Goal: Information Seeking & Learning: Learn about a topic

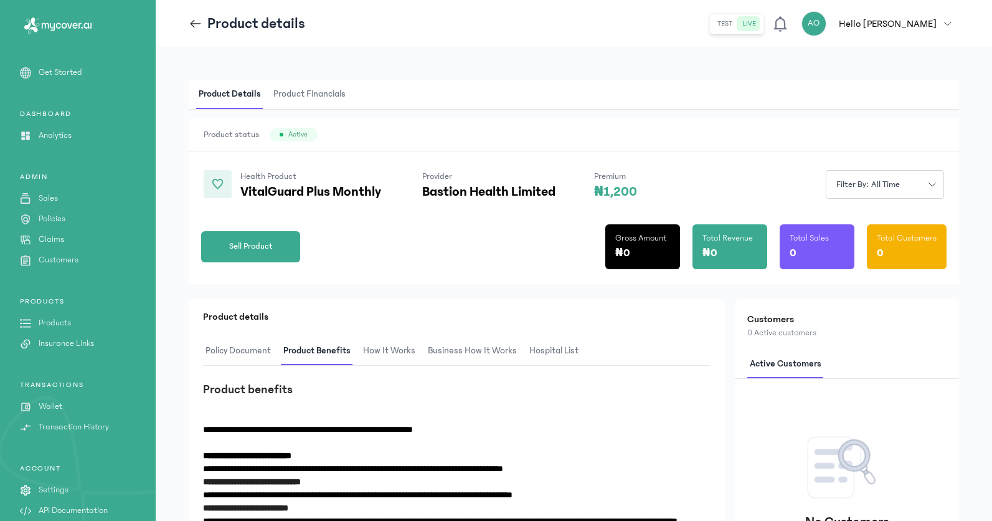
scroll to position [80, 0]
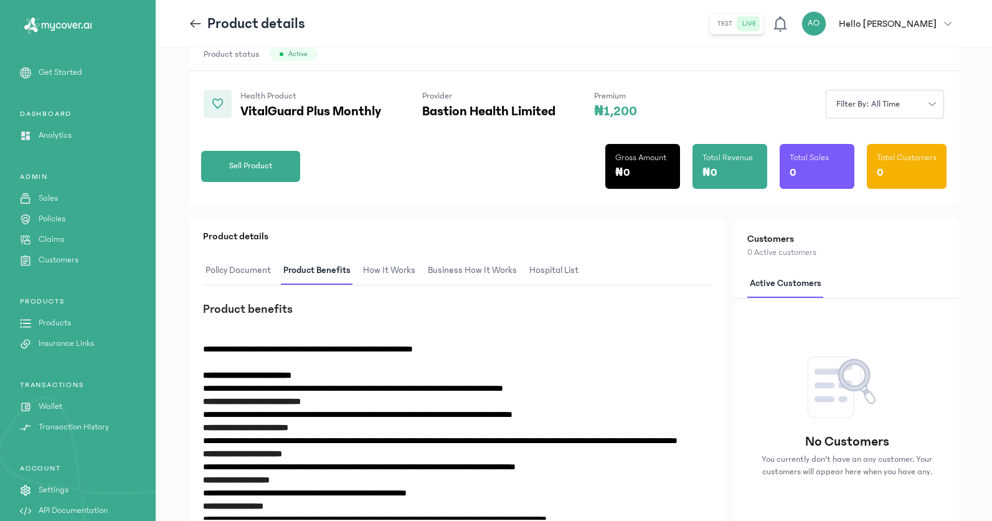
click at [214, 30] on p "Product details" at bounding box center [256, 24] width 98 height 20
click at [197, 24] on icon at bounding box center [196, 24] width 14 height 14
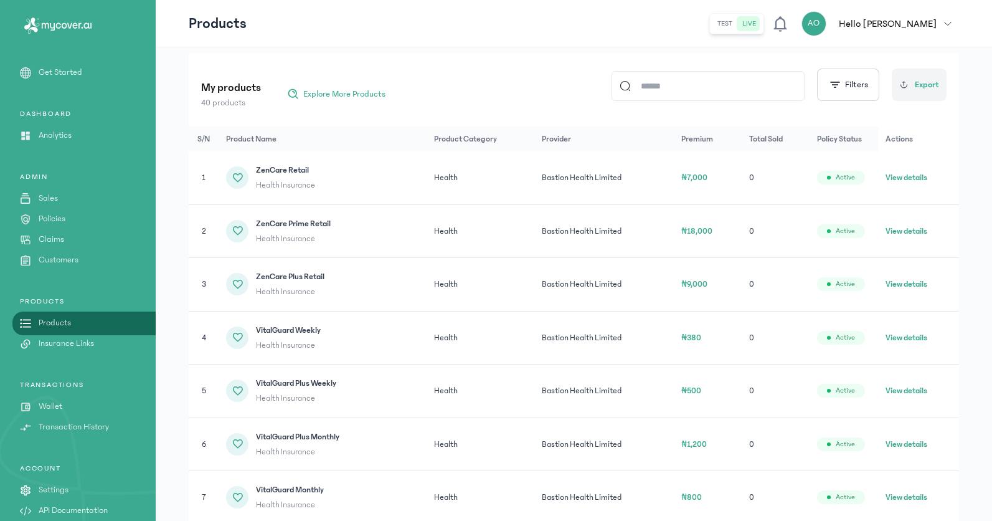
scroll to position [133, 0]
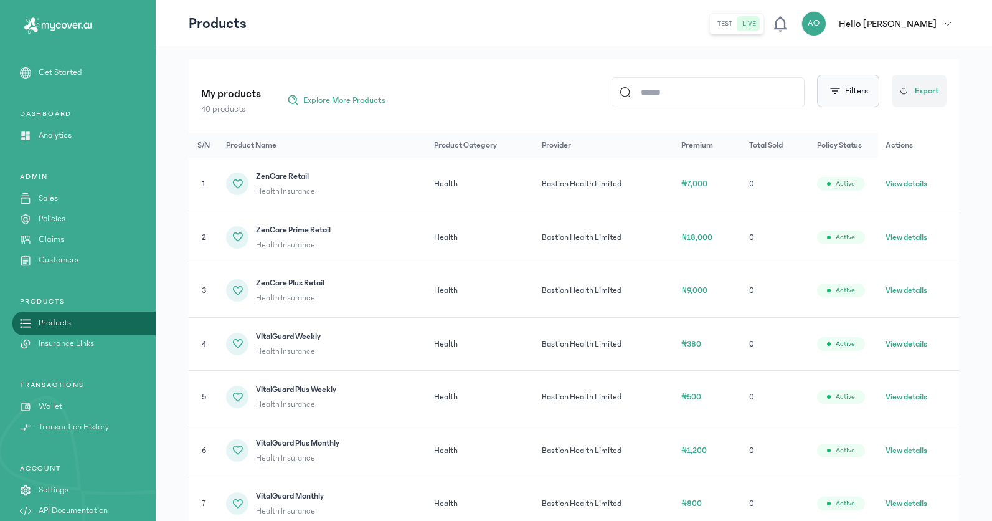
click at [864, 95] on button "Filters" at bounding box center [848, 91] width 62 height 32
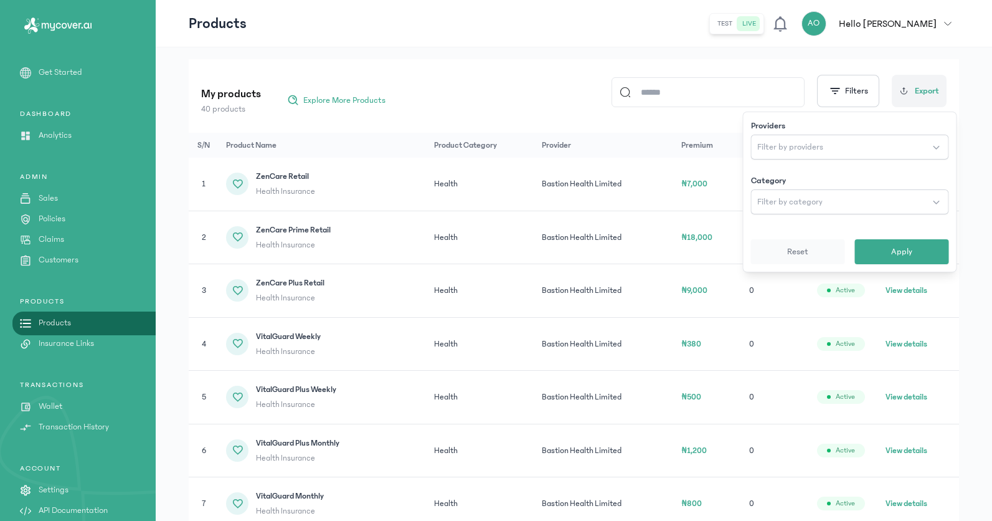
click at [889, 67] on div "My products 40 products Explore More Products Filters Providers Filter by provi…" at bounding box center [574, 91] width 746 height 49
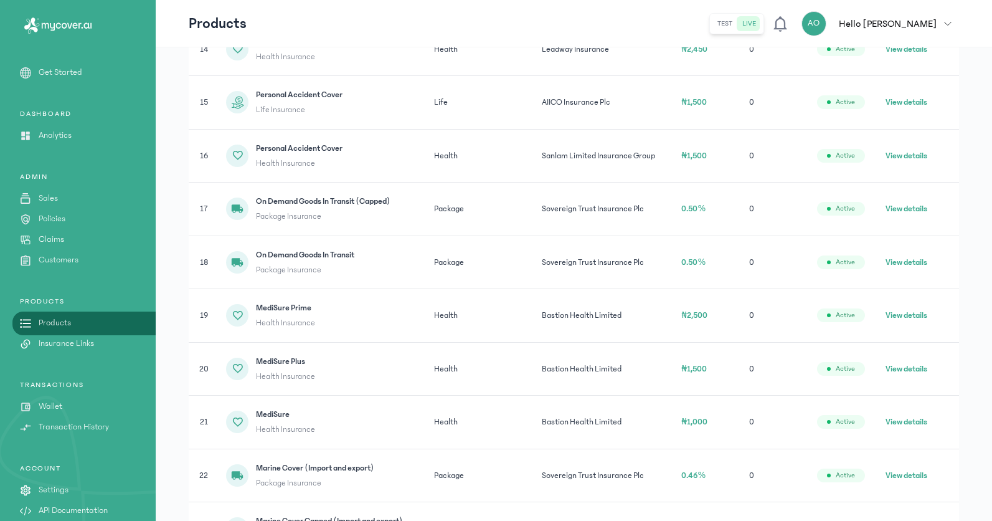
scroll to position [954, 0]
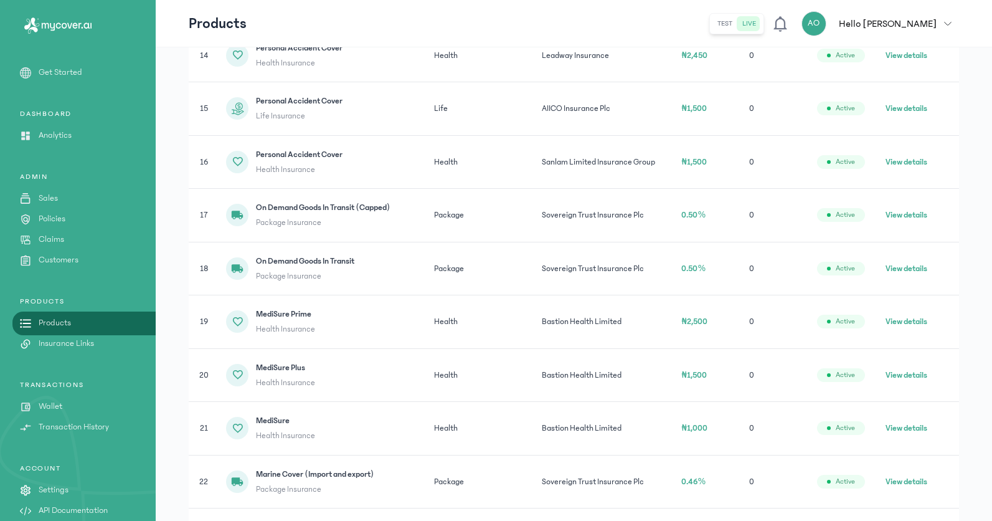
click at [913, 214] on button "View details" at bounding box center [907, 215] width 42 height 12
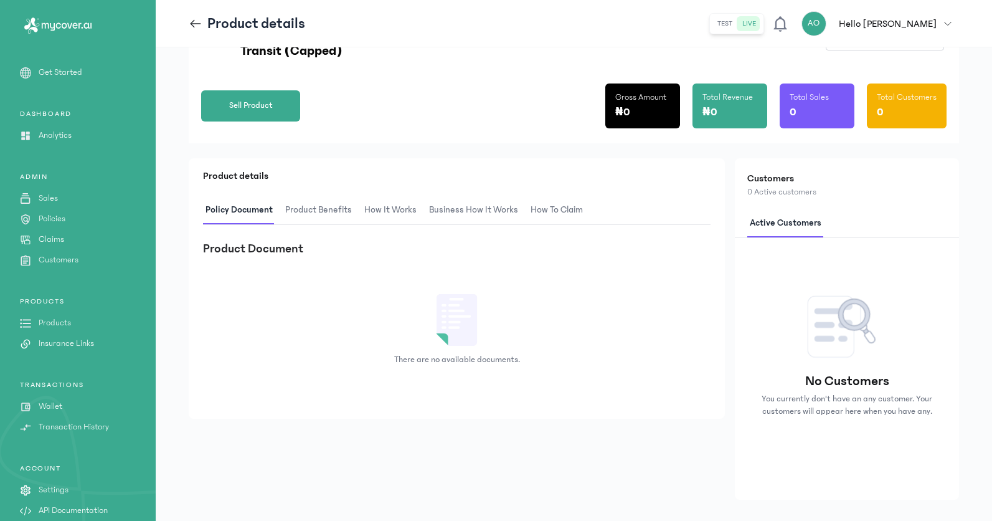
scroll to position [162, 0]
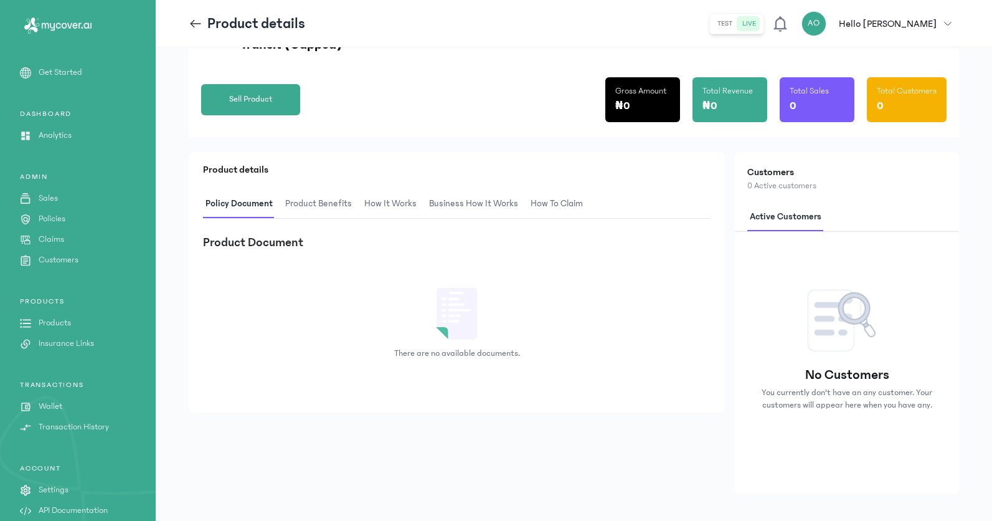
click at [336, 209] on span "Product Benefits" at bounding box center [319, 203] width 72 height 29
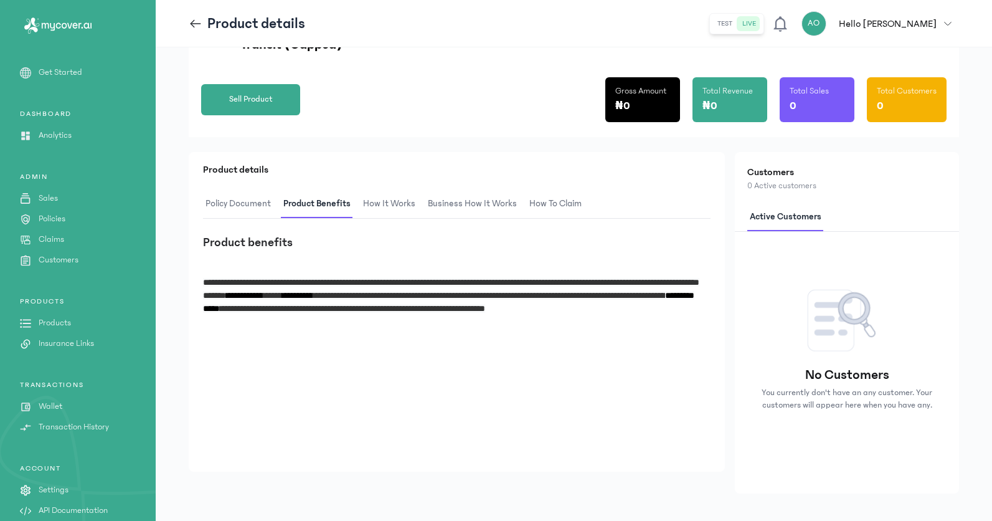
click at [390, 206] on span "How It Works" at bounding box center [389, 203] width 57 height 29
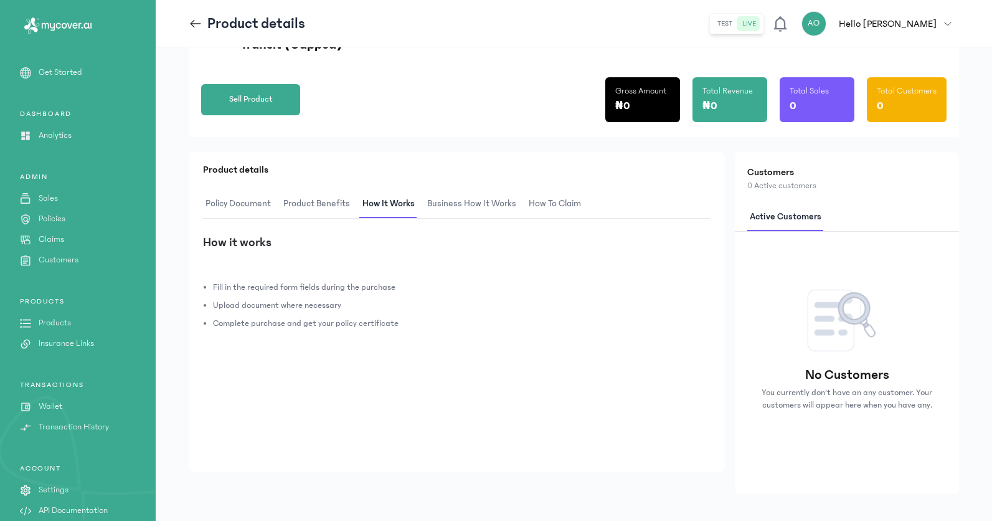
click at [470, 204] on span "Business How It Works" at bounding box center [472, 203] width 94 height 29
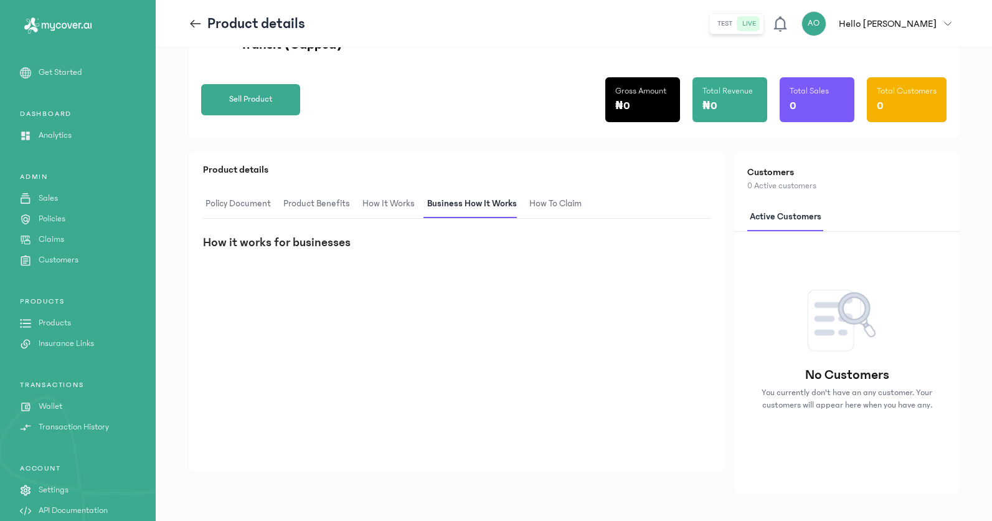
click at [543, 203] on span "How to claim" at bounding box center [555, 203] width 57 height 29
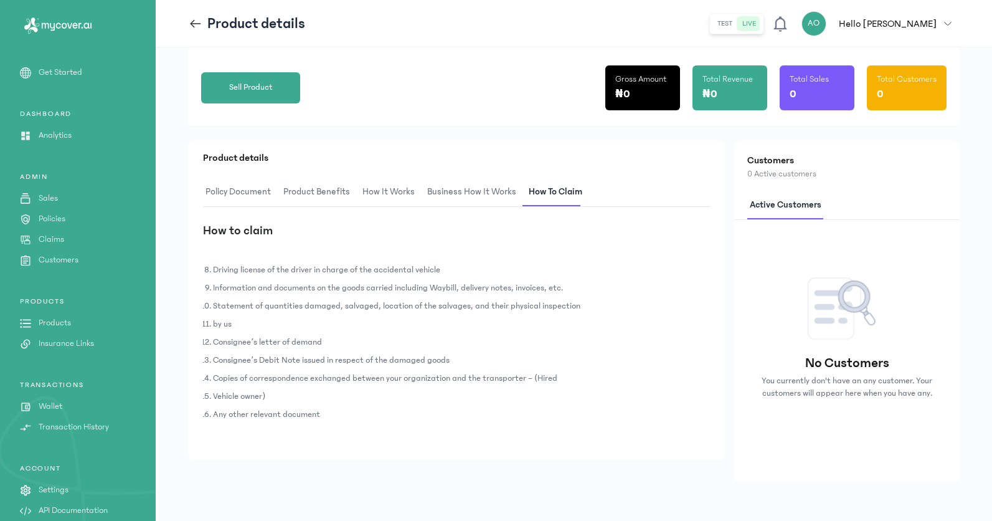
scroll to position [0, 0]
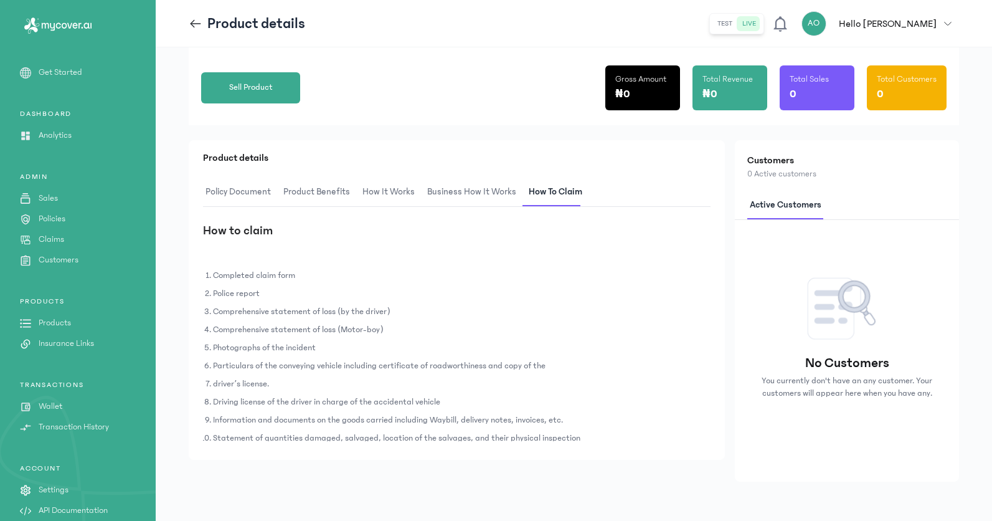
click at [304, 179] on span "Product Benefits" at bounding box center [317, 192] width 72 height 29
